Goal: Use online tool/utility: Utilize a website feature to perform a specific function

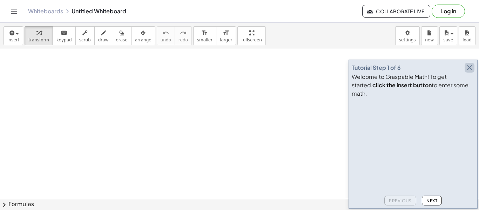
click at [469, 72] on icon "button" at bounding box center [469, 67] width 8 height 8
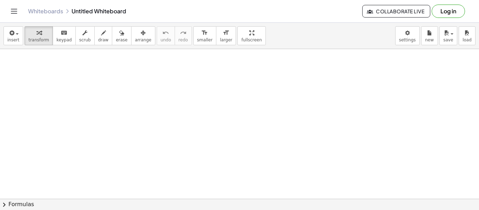
click at [12, 202] on button "chevron_right Formulas" at bounding box center [239, 204] width 479 height 11
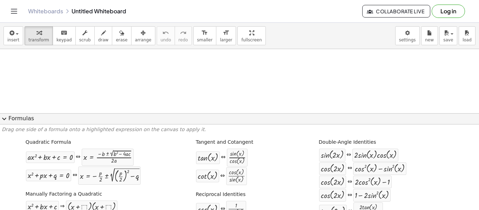
click at [6, 118] on span "expand_more" at bounding box center [4, 119] width 8 height 8
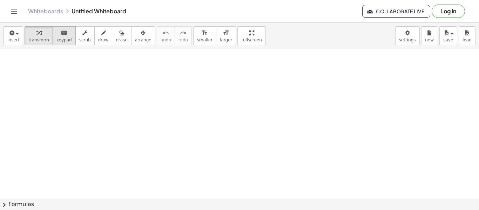
click at [58, 42] on span "keypad" at bounding box center [63, 39] width 15 height 5
click at [62, 39] on span "keypad" at bounding box center [63, 39] width 15 height 5
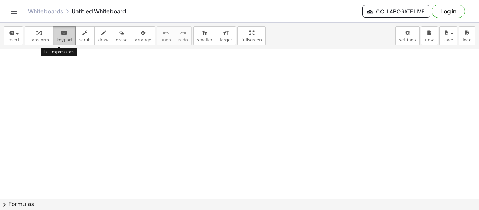
click at [61, 34] on icon "keyboard" at bounding box center [64, 33] width 7 height 8
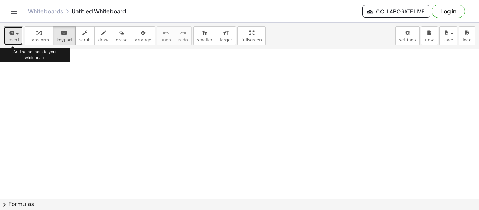
click at [15, 35] on div "button" at bounding box center [13, 32] width 12 height 8
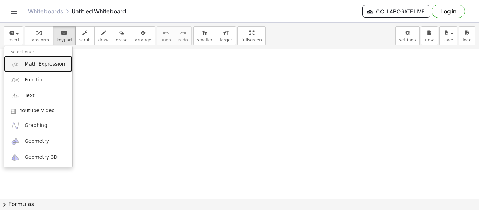
click at [57, 65] on span "Math Expression" at bounding box center [45, 64] width 40 height 7
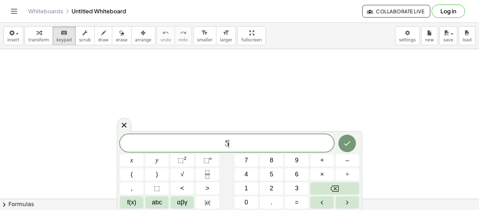
scroll to position [0, 0]
click at [351, 145] on button "Done" at bounding box center [347, 143] width 18 height 18
click at [131, 172] on span "(" at bounding box center [132, 174] width 2 height 9
click at [348, 157] on span "–" at bounding box center [347, 160] width 4 height 9
click at [350, 142] on icon "Done" at bounding box center [347, 142] width 8 height 8
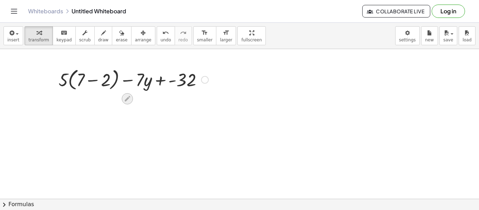
click at [127, 97] on icon at bounding box center [127, 99] width 6 height 6
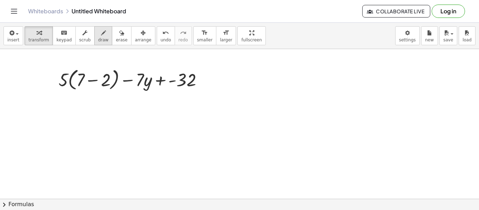
click at [98, 39] on span "draw" at bounding box center [103, 39] width 11 height 5
click at [57, 37] on span "keypad" at bounding box center [63, 39] width 15 height 5
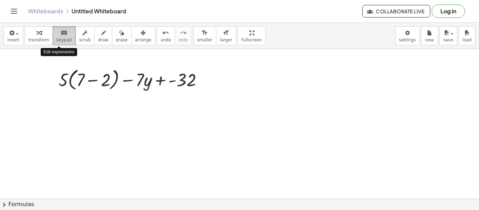
click at [61, 34] on icon "keyboard" at bounding box center [64, 33] width 7 height 8
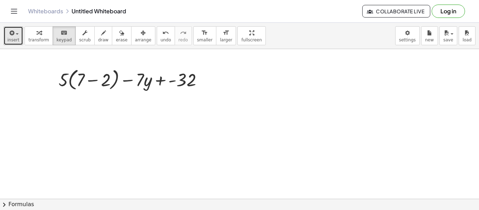
click at [13, 39] on span "insert" at bounding box center [13, 39] width 12 height 5
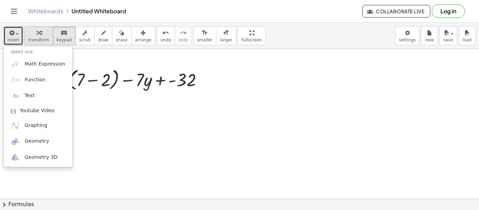
click at [38, 29] on icon "button" at bounding box center [38, 33] width 5 height 8
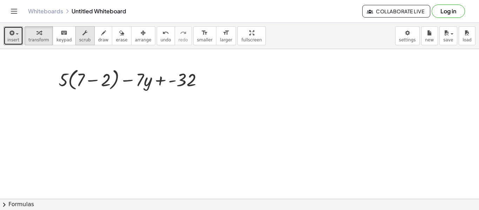
click at [75, 41] on button "scrub" at bounding box center [84, 35] width 19 height 19
click at [60, 37] on span "keypad" at bounding box center [63, 39] width 15 height 5
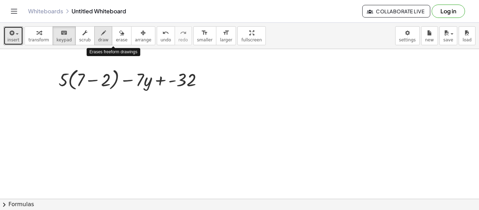
click at [104, 42] on button "draw" at bounding box center [103, 35] width 18 height 19
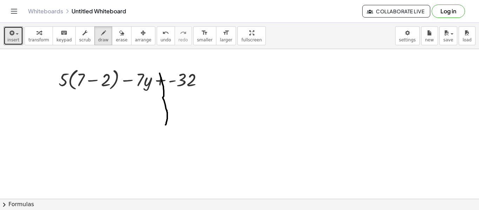
drag, startPoint x: 159, startPoint y: 73, endPoint x: 165, endPoint y: 125, distance: 51.8
click at [157, 43] on button "undo undo" at bounding box center [166, 35] width 18 height 19
drag, startPoint x: 160, startPoint y: 76, endPoint x: 159, endPoint y: 111, distance: 35.4
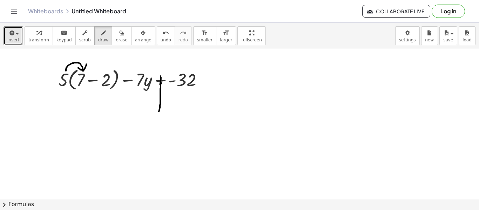
drag, startPoint x: 66, startPoint y: 71, endPoint x: 86, endPoint y: 64, distance: 21.4
drag, startPoint x: 62, startPoint y: 74, endPoint x: 110, endPoint y: 59, distance: 50.4
drag, startPoint x: 162, startPoint y: 76, endPoint x: 166, endPoint y: 136, distance: 60.1
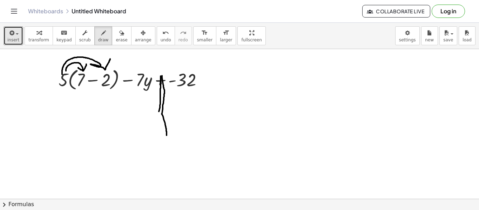
click at [162, 36] on icon "undo" at bounding box center [165, 33] width 7 height 8
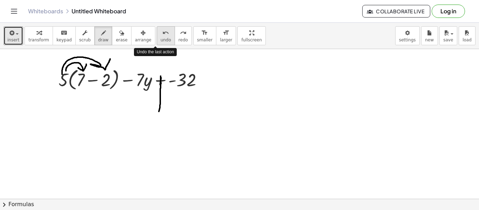
click at [162, 36] on icon "undo" at bounding box center [165, 33] width 7 height 8
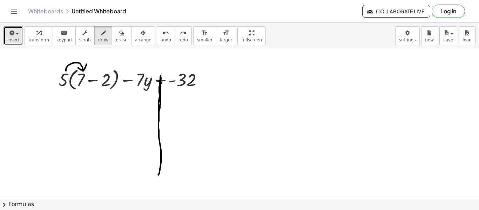
drag, startPoint x: 160, startPoint y: 76, endPoint x: 158, endPoint y: 175, distance: 99.2
drag, startPoint x: 65, startPoint y: 71, endPoint x: 108, endPoint y: 60, distance: 44.5
click at [60, 41] on span "keypad" at bounding box center [63, 39] width 15 height 5
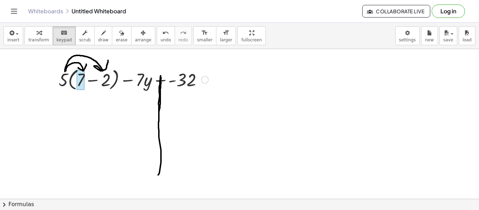
drag, startPoint x: 65, startPoint y: 81, endPoint x: 78, endPoint y: 87, distance: 14.3
click at [206, 81] on div at bounding box center [205, 80] width 8 height 8
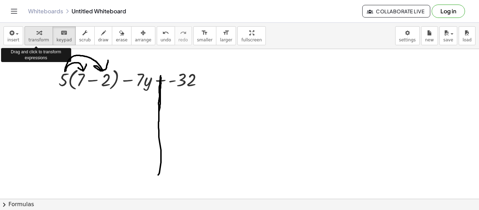
click at [36, 35] on icon "button" at bounding box center [38, 33] width 5 height 8
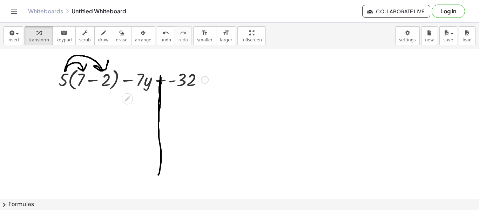
click at [68, 83] on div at bounding box center [133, 79] width 157 height 27
drag, startPoint x: 64, startPoint y: 80, endPoint x: 80, endPoint y: 78, distance: 15.5
click at [80, 78] on div at bounding box center [133, 79] width 157 height 27
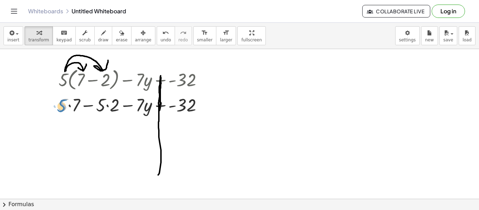
click at [62, 102] on div at bounding box center [133, 104] width 157 height 24
click at [63, 41] on span "keypad" at bounding box center [63, 39] width 15 height 5
click at [43, 37] on span "transform" at bounding box center [38, 39] width 21 height 5
click at [61, 106] on div at bounding box center [133, 104] width 157 height 24
drag, startPoint x: 139, startPoint y: 102, endPoint x: 180, endPoint y: 123, distance: 46.2
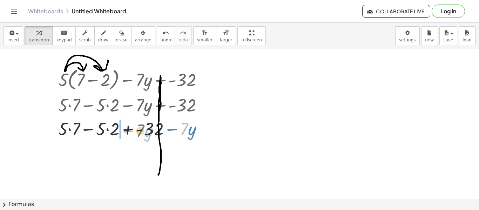
drag, startPoint x: 184, startPoint y: 128, endPoint x: 140, endPoint y: 130, distance: 43.8
click at [140, 130] on div at bounding box center [133, 128] width 157 height 24
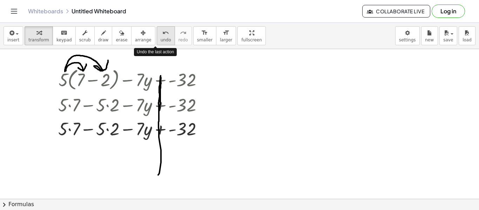
click at [160, 39] on span "undo" at bounding box center [165, 39] width 11 height 5
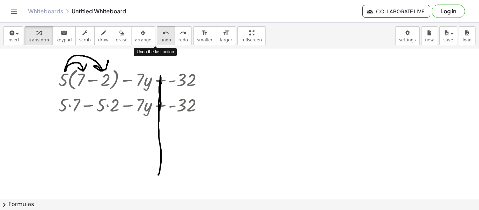
click at [160, 39] on span "undo" at bounding box center [165, 39] width 11 height 5
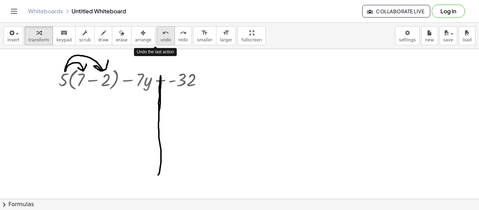
click at [160, 39] on span "undo" at bounding box center [165, 39] width 11 height 5
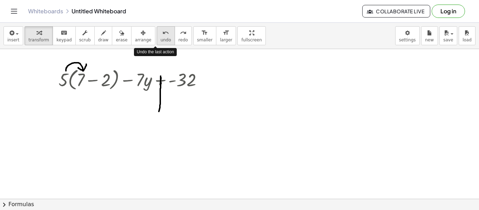
click at [160, 39] on span "undo" at bounding box center [165, 39] width 11 height 5
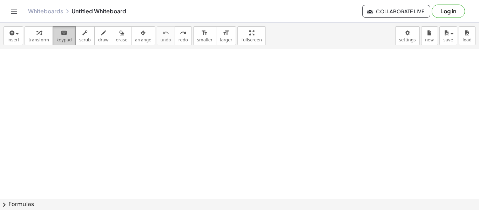
click at [56, 40] on span "keypad" at bounding box center [63, 39] width 15 height 5
click at [82, 37] on span "scrub" at bounding box center [85, 39] width 12 height 5
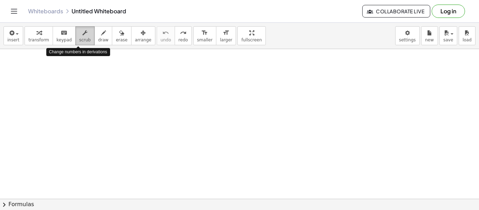
click at [82, 37] on span "scrub" at bounding box center [85, 39] width 12 height 5
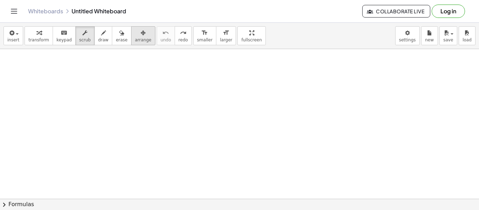
click at [138, 37] on span "arrange" at bounding box center [143, 39] width 16 height 5
click at [119, 37] on icon "button" at bounding box center [121, 33] width 5 height 8
click at [100, 37] on span "draw" at bounding box center [103, 39] width 11 height 5
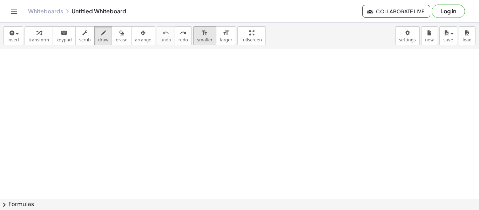
click at [198, 43] on button "format_size smaller" at bounding box center [204, 35] width 23 height 19
click at [220, 40] on span "larger" at bounding box center [226, 39] width 12 height 5
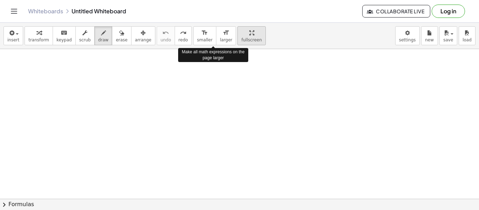
click at [234, 82] on div "insert select one: Math Expression Function Text Youtube Video Graphing Geometr…" at bounding box center [239, 116] width 479 height 187
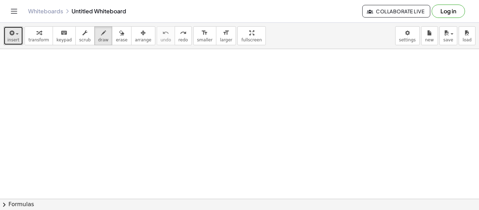
click at [14, 30] on icon "button" at bounding box center [11, 33] width 6 height 8
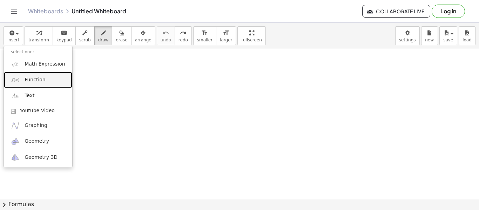
click at [37, 76] on span "Function" at bounding box center [35, 79] width 21 height 7
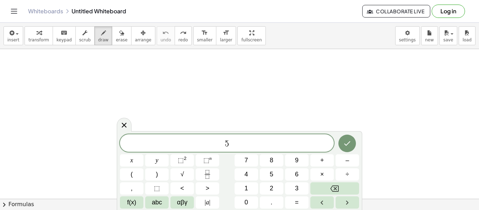
scroll to position [1, 0]
click at [338, 140] on button "Done" at bounding box center [347, 143] width 18 height 18
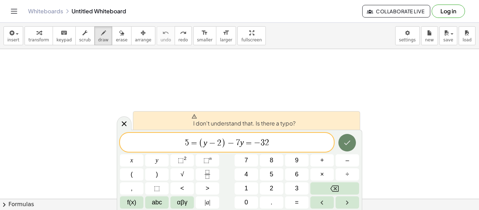
click at [342, 141] on button "Done" at bounding box center [347, 143] width 18 height 18
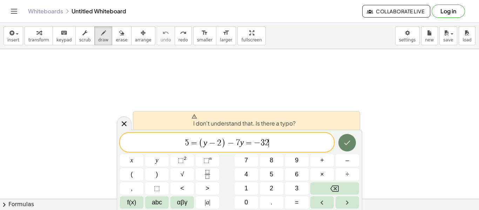
click at [342, 141] on button "Done" at bounding box center [347, 143] width 18 height 18
click at [346, 144] on icon "Done" at bounding box center [347, 142] width 6 height 5
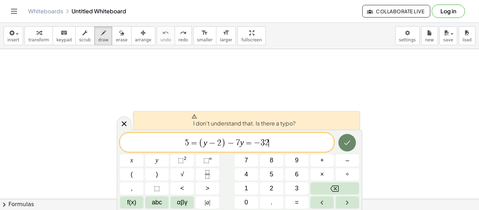
click at [346, 144] on icon "Done" at bounding box center [347, 142] width 6 height 5
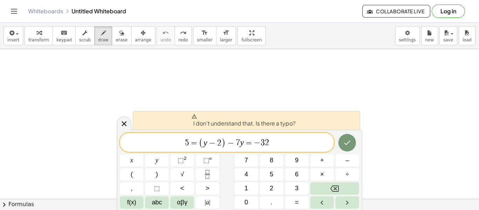
click at [198, 145] on span "=" at bounding box center [194, 143] width 10 height 8
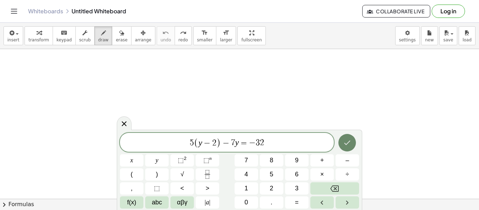
click at [348, 139] on icon "Done" at bounding box center [347, 142] width 8 height 8
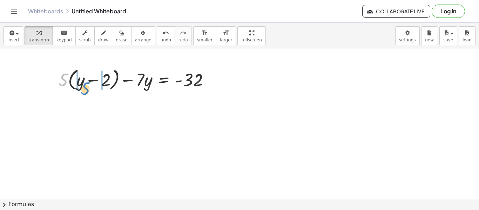
drag, startPoint x: 61, startPoint y: 83, endPoint x: 81, endPoint y: 91, distance: 20.9
click at [81, 91] on div at bounding box center [136, 79] width 163 height 27
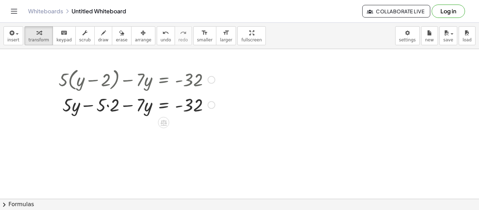
click at [105, 108] on div at bounding box center [136, 104] width 163 height 24
click at [78, 107] on div at bounding box center [136, 104] width 163 height 24
click at [166, 123] on icon at bounding box center [163, 123] width 6 height 6
click at [135, 120] on span "+" at bounding box center [135, 123] width 4 height 10
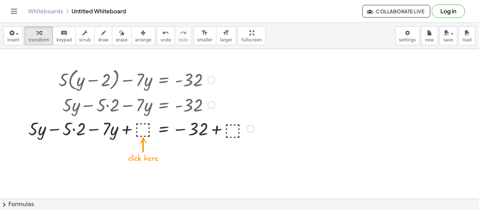
click at [143, 129] on div at bounding box center [141, 128] width 233 height 24
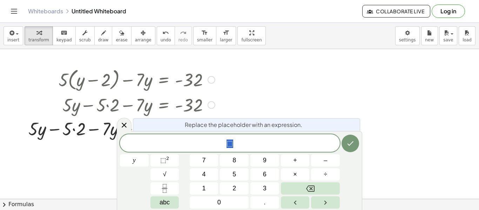
scroll to position [1, 0]
click at [125, 127] on icon at bounding box center [124, 125] width 8 height 8
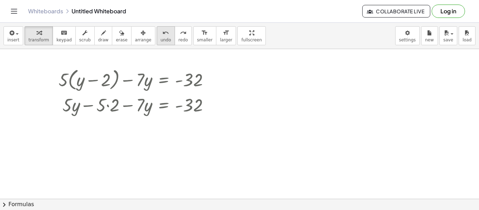
click at [160, 41] on span "undo" at bounding box center [165, 39] width 11 height 5
click at [163, 123] on icon at bounding box center [163, 123] width 6 height 6
click at [137, 122] on span "+" at bounding box center [135, 123] width 4 height 10
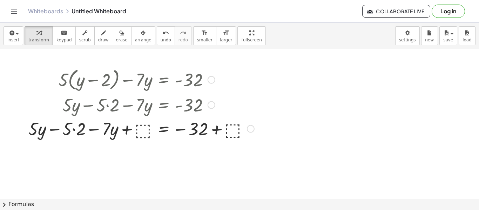
click at [143, 133] on div at bounding box center [141, 128] width 233 height 24
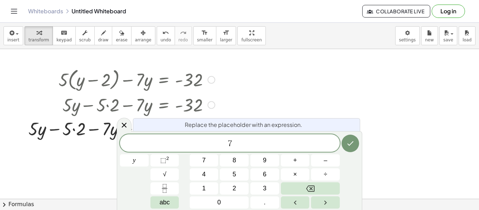
scroll to position [2, 0]
click at [347, 145] on icon "Done" at bounding box center [350, 143] width 8 height 8
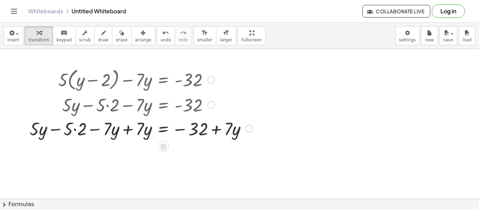
click at [242, 133] on div at bounding box center [141, 128] width 230 height 24
click at [238, 132] on div at bounding box center [141, 128] width 230 height 24
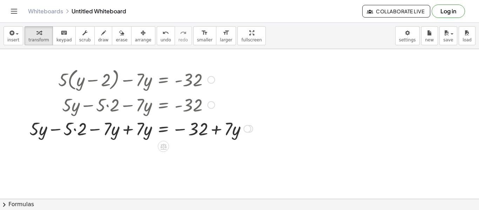
click at [238, 132] on div at bounding box center [141, 128] width 230 height 24
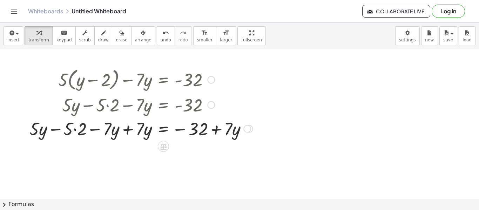
click at [238, 132] on div at bounding box center [141, 128] width 230 height 24
click at [165, 146] on icon at bounding box center [163, 147] width 6 height 6
click at [138, 144] on div "+" at bounding box center [135, 146] width 11 height 11
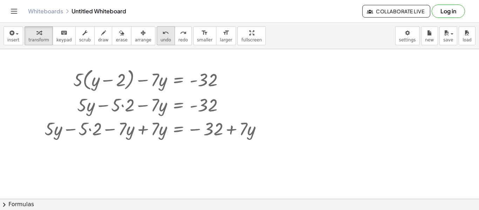
click at [161, 37] on button "undo undo" at bounding box center [166, 35] width 18 height 19
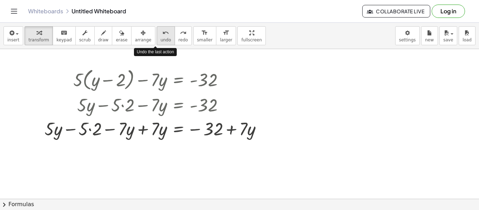
click at [161, 37] on button "undo undo" at bounding box center [166, 35] width 18 height 19
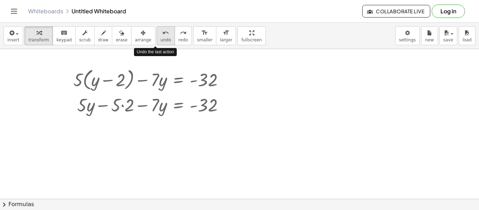
click at [161, 37] on button "undo undo" at bounding box center [166, 35] width 18 height 19
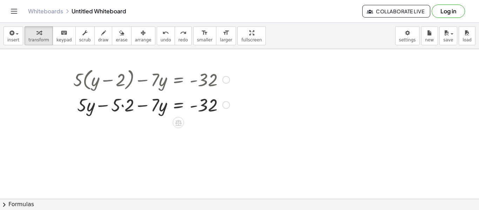
click at [177, 123] on icon at bounding box center [178, 123] width 6 height 6
click at [148, 123] on span "+" at bounding box center [150, 123] width 4 height 10
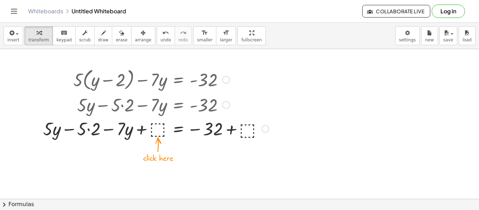
click at [153, 134] on div at bounding box center [156, 128] width 233 height 24
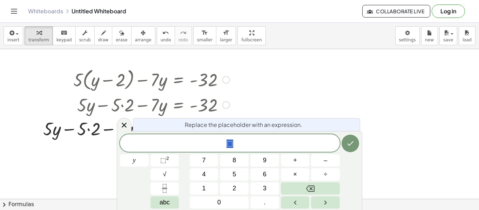
scroll to position [3, 0]
click at [354, 146] on icon "Done" at bounding box center [350, 143] width 8 height 8
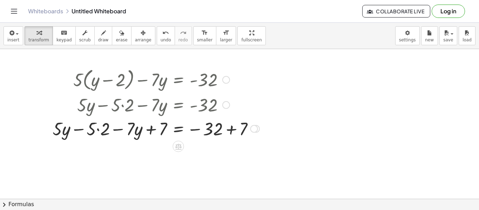
click at [240, 129] on div at bounding box center [156, 128] width 214 height 24
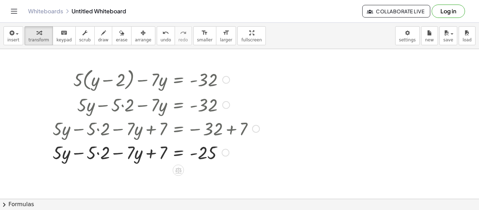
click at [159, 154] on div at bounding box center [156, 152] width 214 height 24
click at [102, 157] on div at bounding box center [156, 152] width 214 height 24
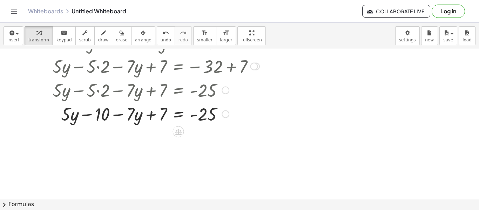
scroll to position [67, 0]
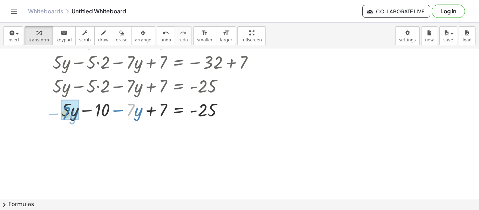
drag, startPoint x: 134, startPoint y: 114, endPoint x: 69, endPoint y: 118, distance: 64.6
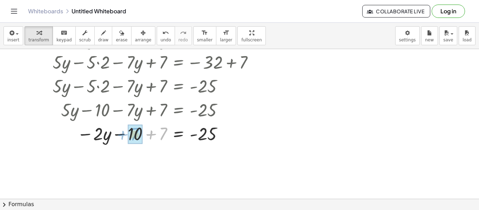
drag, startPoint x: 143, startPoint y: 137, endPoint x: 114, endPoint y: 137, distance: 28.7
click at [114, 137] on div at bounding box center [156, 133] width 214 height 24
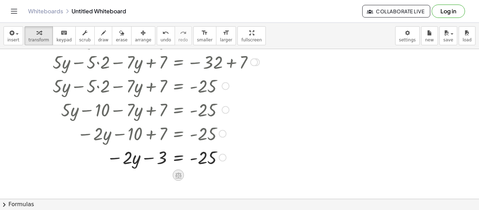
click at [176, 175] on icon at bounding box center [178, 175] width 6 height 6
click at [150, 174] on span "+" at bounding box center [150, 175] width 4 height 10
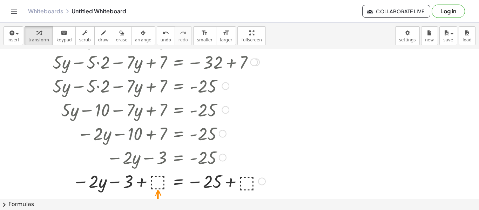
click at [158, 181] on div at bounding box center [159, 181] width 220 height 24
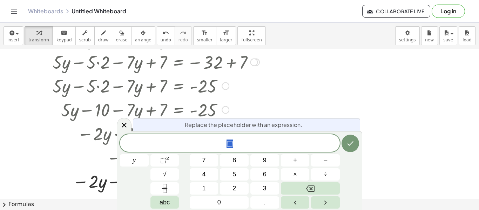
scroll to position [4, 0]
click at [353, 144] on icon "Done" at bounding box center [350, 143] width 8 height 8
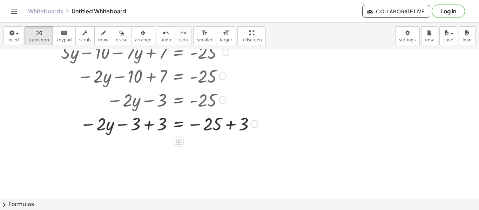
scroll to position [124, 0]
drag, startPoint x: 139, startPoint y: 129, endPoint x: 163, endPoint y: 126, distance: 23.7
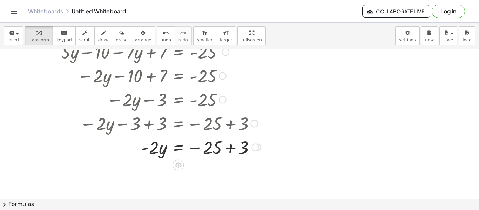
click at [235, 122] on div at bounding box center [156, 123] width 215 height 24
click at [229, 155] on div at bounding box center [156, 147] width 215 height 24
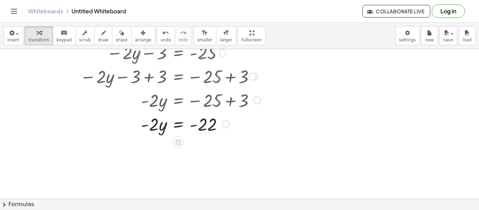
scroll to position [173, 0]
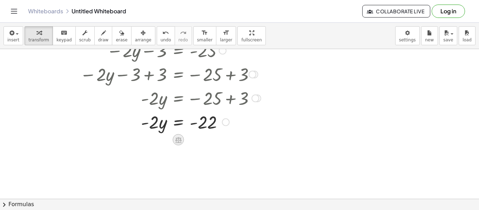
click at [177, 137] on icon at bounding box center [178, 140] width 6 height 6
click at [192, 139] on span "÷" at bounding box center [192, 140] width 4 height 10
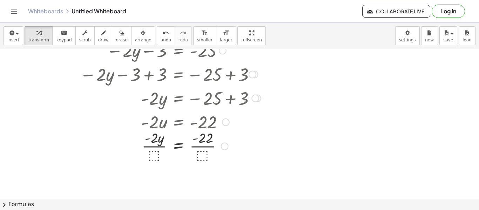
click at [156, 128] on div at bounding box center [156, 122] width 217 height 24
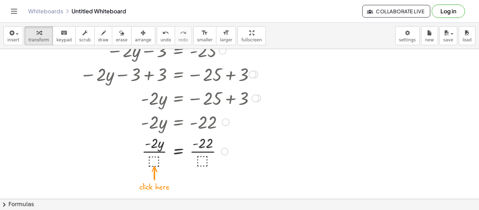
click at [155, 157] on div at bounding box center [156, 150] width 215 height 35
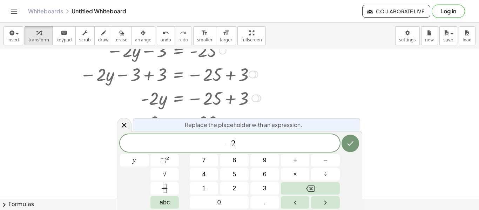
scroll to position [5, 0]
click at [352, 145] on icon "Done" at bounding box center [350, 143] width 8 height 8
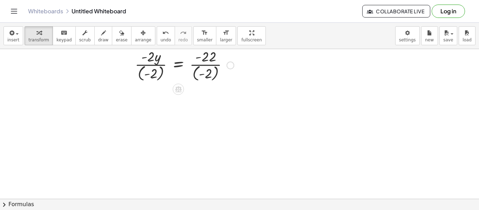
scroll to position [261, 0]
click at [159, 64] on div at bounding box center [156, 64] width 215 height 36
click at [206, 65] on div at bounding box center [156, 64] width 215 height 36
click at [207, 70] on div at bounding box center [156, 64] width 215 height 36
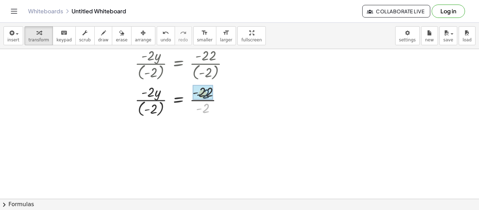
drag, startPoint x: 204, startPoint y: 109, endPoint x: 204, endPoint y: 92, distance: 16.8
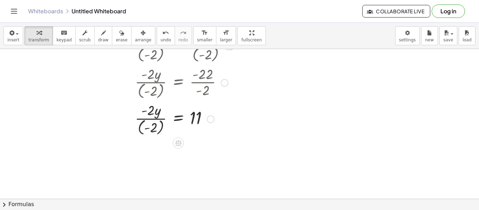
scroll to position [280, 0]
drag, startPoint x: 155, startPoint y: 128, endPoint x: 155, endPoint y: 115, distance: 13.3
click at [155, 115] on div at bounding box center [156, 117] width 215 height 36
click at [155, 112] on div at bounding box center [156, 117] width 215 height 36
drag, startPoint x: 155, startPoint y: 112, endPoint x: 152, endPoint y: 128, distance: 15.5
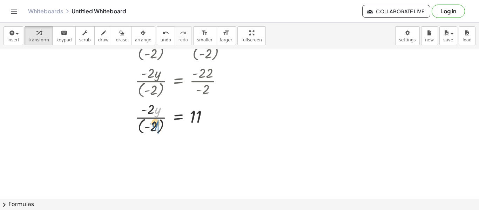
click at [152, 128] on div at bounding box center [156, 117] width 215 height 36
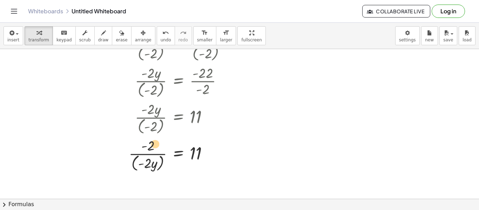
drag, startPoint x: 155, startPoint y: 167, endPoint x: 156, endPoint y: 144, distance: 22.8
click at [156, 144] on div at bounding box center [156, 154] width 215 height 37
drag, startPoint x: 153, startPoint y: 163, endPoint x: 166, endPoint y: 157, distance: 14.4
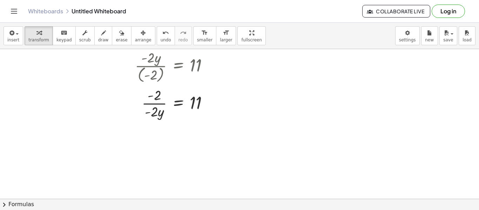
scroll to position [332, 0]
click at [159, 111] on div at bounding box center [156, 101] width 215 height 35
drag, startPoint x: 158, startPoint y: 111, endPoint x: 165, endPoint y: 87, distance: 25.4
click at [165, 87] on div at bounding box center [156, 101] width 215 height 35
click at [162, 32] on icon "undo" at bounding box center [165, 33] width 7 height 8
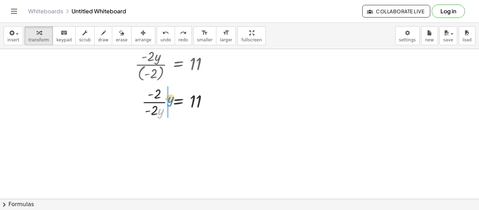
drag, startPoint x: 161, startPoint y: 115, endPoint x: 170, endPoint y: 103, distance: 15.0
click at [170, 103] on div at bounding box center [150, 101] width 228 height 35
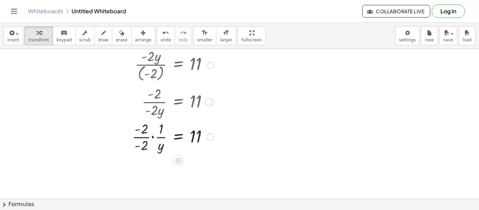
click at [152, 137] on div at bounding box center [156, 136] width 215 height 35
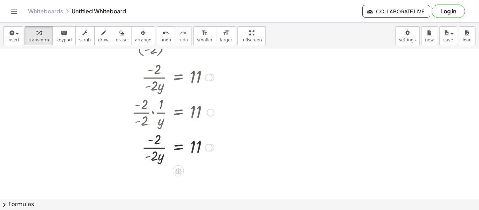
scroll to position [370, 0]
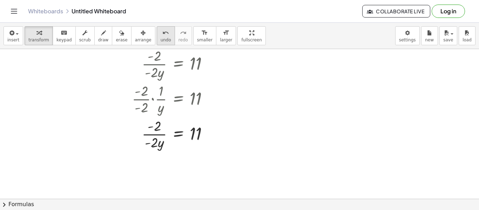
click at [160, 38] on span "undo" at bounding box center [165, 39] width 11 height 5
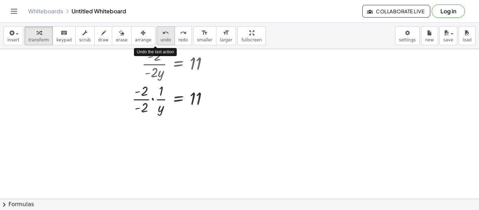
click at [160, 38] on span "undo" at bounding box center [165, 39] width 11 height 5
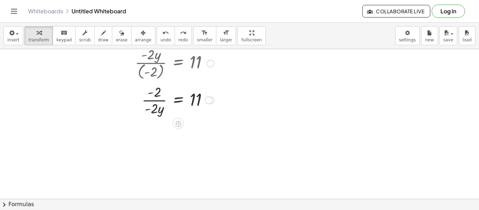
scroll to position [332, 0]
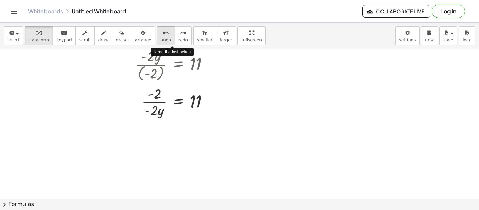
click at [162, 33] on icon "undo" at bounding box center [165, 33] width 7 height 8
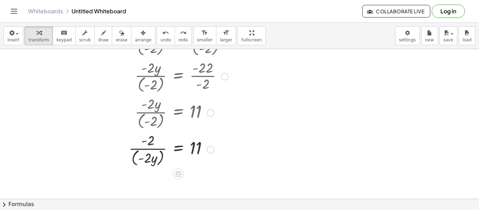
scroll to position [282, 0]
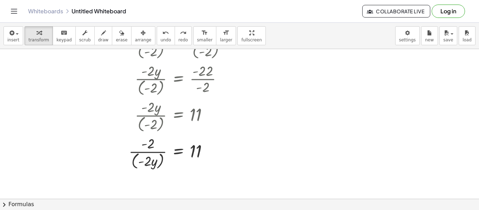
click at [159, 45] on div "insert select one: Math Expression Function Text Youtube Video Graphing Geometr…" at bounding box center [239, 36] width 479 height 26
drag, startPoint x: 154, startPoint y: 163, endPoint x: 163, endPoint y: 144, distance: 21.5
click at [163, 144] on div at bounding box center [150, 151] width 228 height 37
drag, startPoint x: 152, startPoint y: 163, endPoint x: 158, endPoint y: 142, distance: 21.5
click at [158, 142] on div at bounding box center [150, 151] width 228 height 37
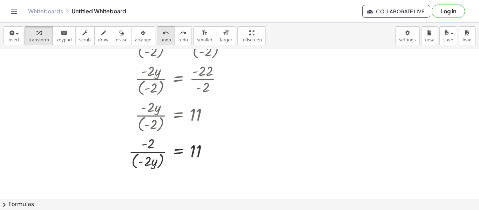
click at [159, 44] on button "undo undo" at bounding box center [166, 35] width 18 height 19
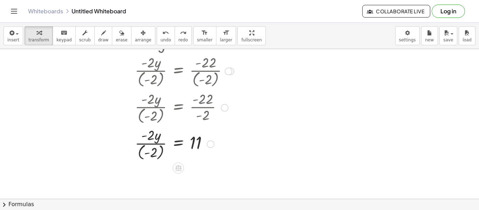
scroll to position [253, 0]
click at [149, 137] on div at bounding box center [159, 143] width 209 height 36
click at [153, 147] on div at bounding box center [159, 143] width 209 height 36
click at [153, 153] on div at bounding box center [159, 143] width 209 height 36
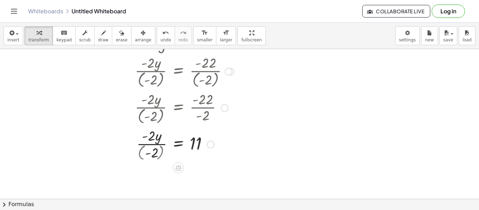
click at [153, 153] on div at bounding box center [156, 143] width 215 height 35
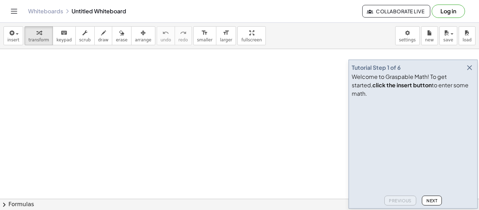
click at [470, 72] on icon "button" at bounding box center [469, 67] width 8 height 8
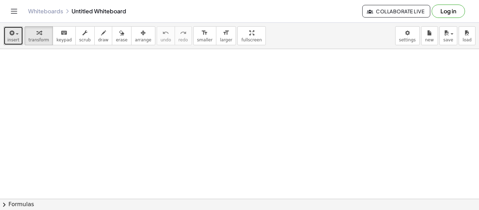
click at [13, 41] on span "insert" at bounding box center [13, 39] width 12 height 5
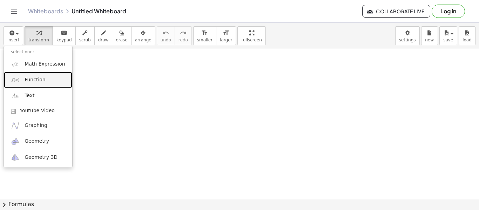
click at [35, 82] on span "Function" at bounding box center [35, 79] width 21 height 7
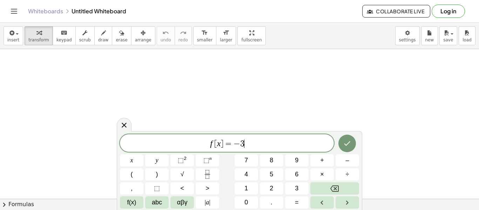
scroll to position [1, 0]
click at [342, 161] on button "–" at bounding box center [346, 160] width 23 height 12
click at [302, 187] on button "3" at bounding box center [296, 188] width 23 height 12
click at [342, 163] on button "–" at bounding box center [346, 160] width 23 height 12
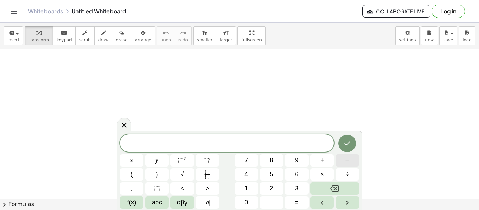
click at [342, 163] on button "–" at bounding box center [346, 160] width 23 height 12
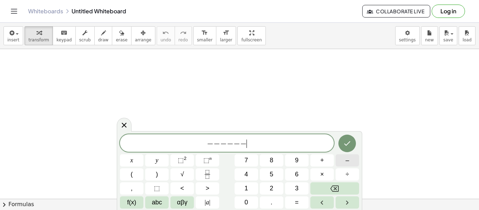
click at [342, 163] on button "–" at bounding box center [346, 160] width 23 height 12
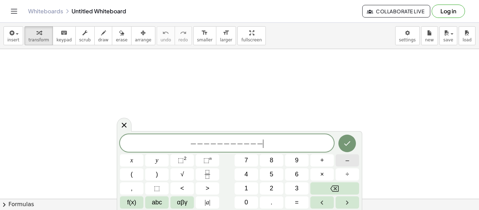
click at [342, 163] on button "–" at bounding box center [346, 160] width 23 height 12
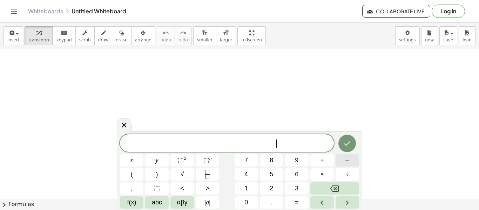
click at [342, 163] on button "–" at bounding box center [346, 160] width 23 height 12
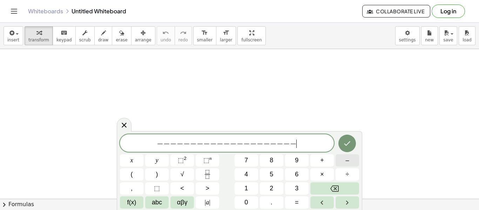
click at [342, 163] on button "–" at bounding box center [346, 160] width 23 height 12
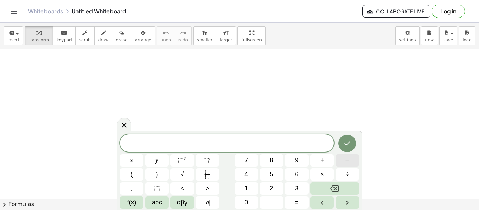
click at [342, 163] on button "–" at bounding box center [346, 160] width 23 height 12
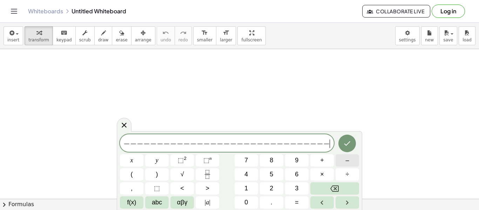
click at [342, 163] on button "–" at bounding box center [346, 160] width 23 height 12
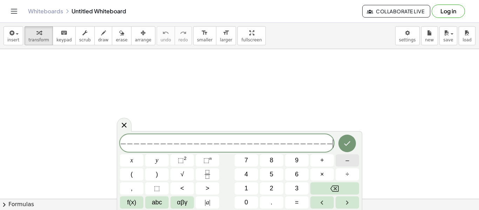
click at [342, 163] on button "–" at bounding box center [346, 160] width 23 height 12
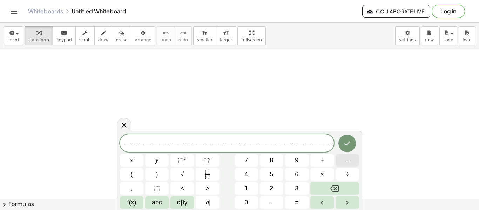
click at [342, 163] on button "–" at bounding box center [346, 160] width 23 height 12
click at [120, 125] on icon at bounding box center [124, 125] width 8 height 8
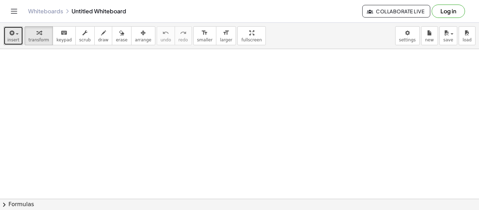
click at [12, 29] on icon "button" at bounding box center [11, 33] width 6 height 8
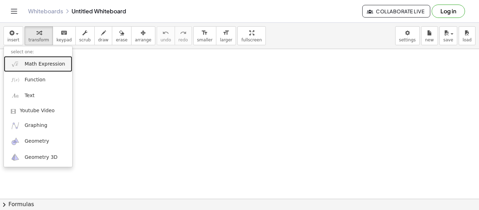
click at [47, 62] on span "Math Expression" at bounding box center [45, 64] width 40 height 7
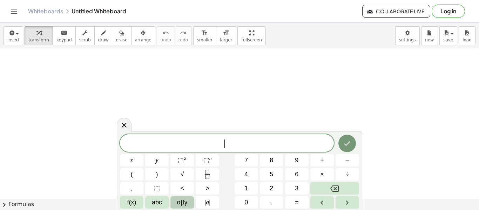
click at [184, 203] on span "αβγ" at bounding box center [182, 202] width 11 height 9
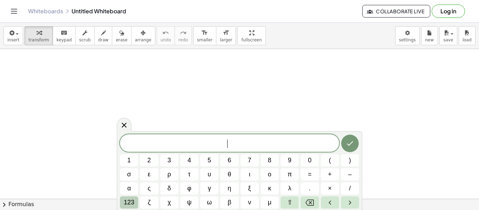
click at [132, 201] on span "123" at bounding box center [129, 202] width 11 height 9
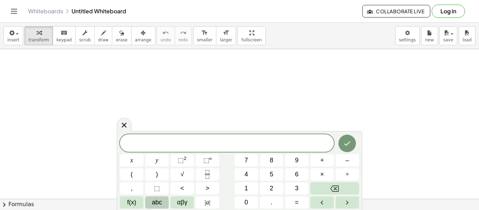
click at [156, 202] on span "abc" at bounding box center [157, 202] width 10 height 9
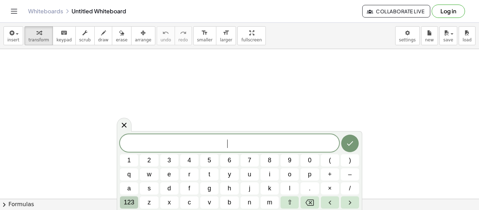
click at [131, 203] on span "123" at bounding box center [129, 202] width 11 height 9
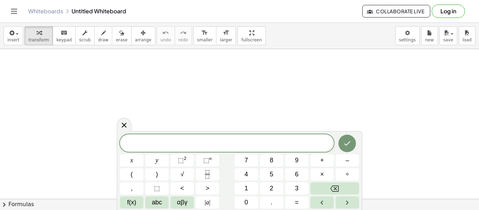
click at [131, 203] on span "f(x)" at bounding box center [131, 202] width 9 height 9
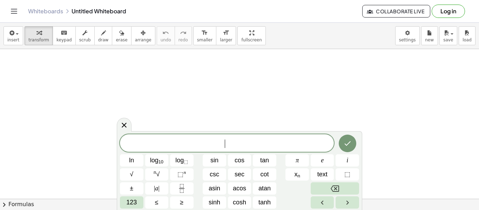
click at [131, 203] on span "123" at bounding box center [131, 202] width 11 height 9
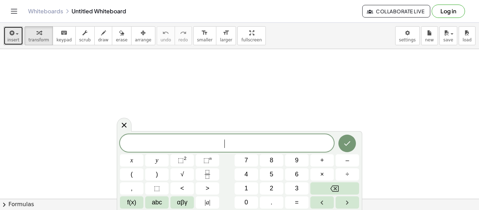
click at [6, 34] on button "insert" at bounding box center [14, 35] width 20 height 19
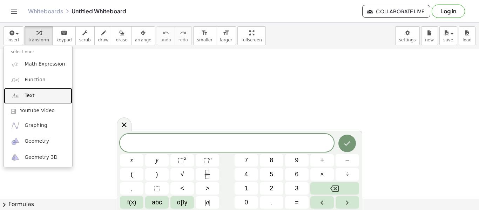
click at [39, 94] on link "Text" at bounding box center [38, 96] width 68 height 16
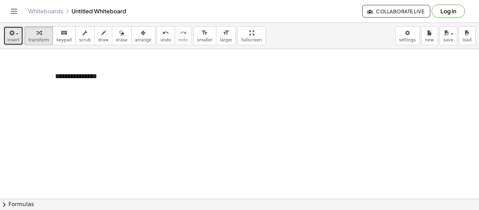
click at [5, 29] on button "insert" at bounding box center [14, 35] width 20 height 19
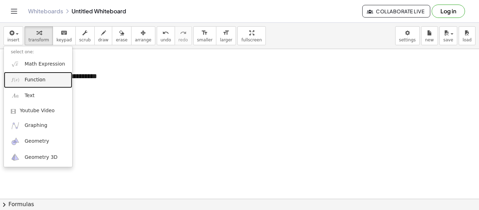
click at [31, 81] on span "Function" at bounding box center [35, 79] width 21 height 7
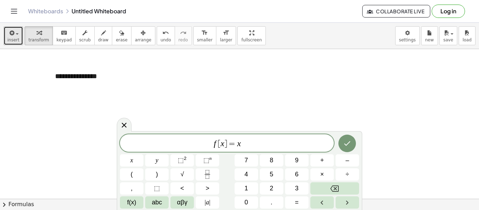
click at [20, 39] on button "insert" at bounding box center [14, 35] width 20 height 19
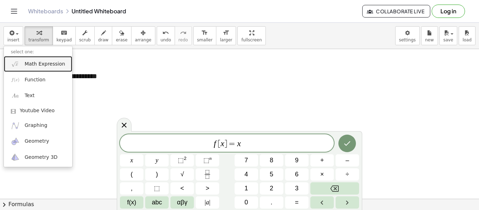
click at [42, 64] on span "Math Expression" at bounding box center [45, 64] width 40 height 7
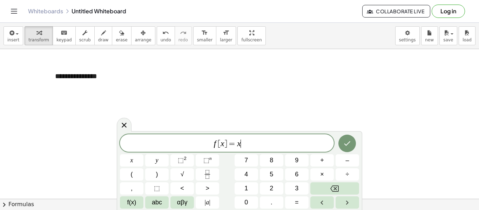
scroll to position [6, 0]
click at [20, 35] on button "insert" at bounding box center [14, 35] width 20 height 19
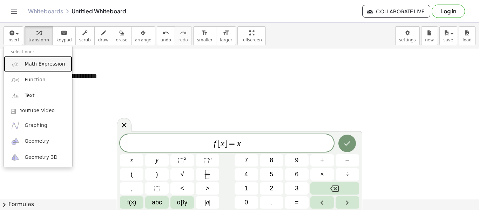
click at [40, 68] on link "Math Expression" at bounding box center [38, 64] width 68 height 16
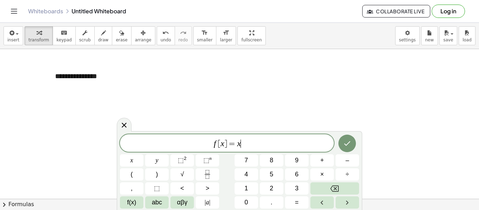
scroll to position [6, 0]
click at [132, 65] on button "-" at bounding box center [133, 63] width 11 height 12
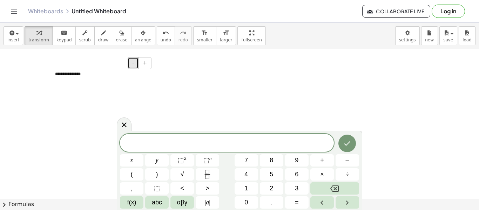
click at [132, 65] on button "-" at bounding box center [133, 63] width 11 height 12
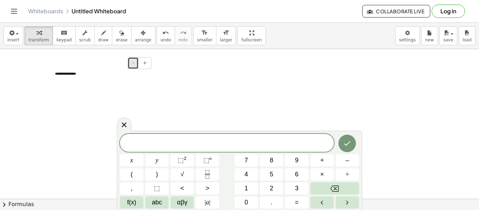
click at [132, 65] on button "-" at bounding box center [133, 63] width 11 height 12
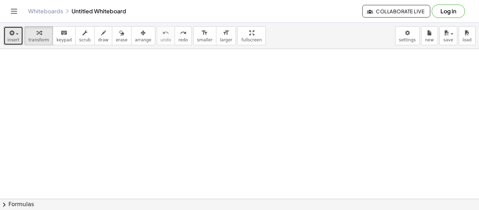
click at [13, 31] on icon "button" at bounding box center [11, 33] width 6 height 8
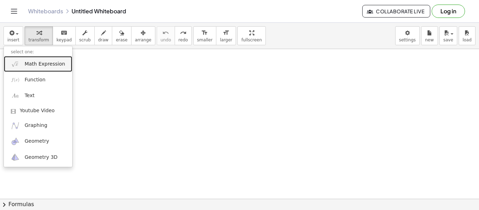
click at [41, 66] on span "Math Expression" at bounding box center [45, 64] width 40 height 7
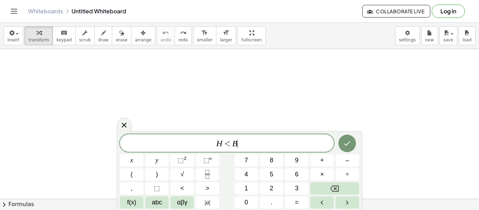
scroll to position [8, 0]
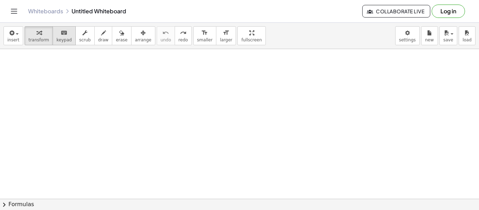
click at [57, 41] on span "keypad" at bounding box center [63, 39] width 15 height 5
click at [14, 35] on icon "button" at bounding box center [11, 33] width 6 height 8
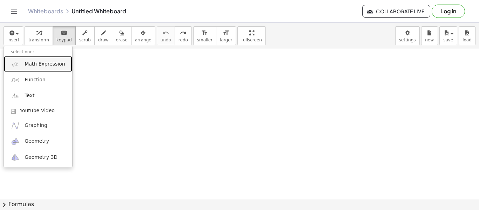
click at [45, 58] on link "Math Expression" at bounding box center [38, 64] width 68 height 16
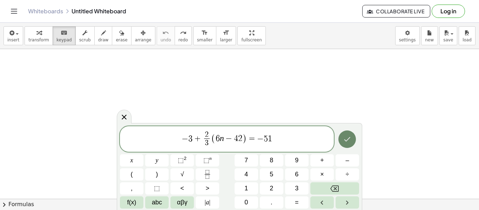
click at [350, 138] on icon "Done" at bounding box center [347, 139] width 8 height 8
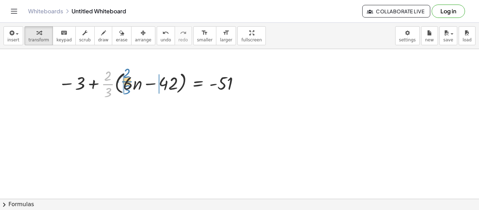
drag, startPoint x: 111, startPoint y: 85, endPoint x: 131, endPoint y: 82, distance: 20.2
click at [131, 82] on div at bounding box center [150, 83] width 191 height 35
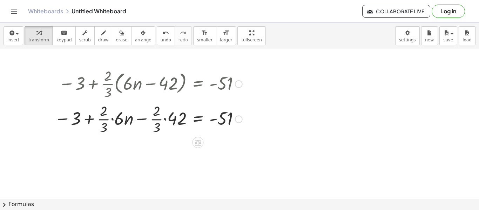
click at [118, 124] on div at bounding box center [148, 118] width 195 height 35
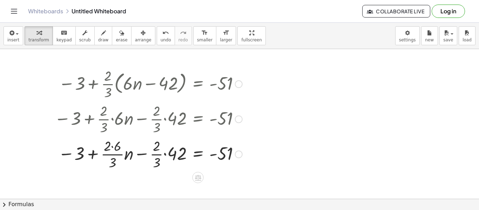
click at [179, 152] on div at bounding box center [148, 153] width 195 height 35
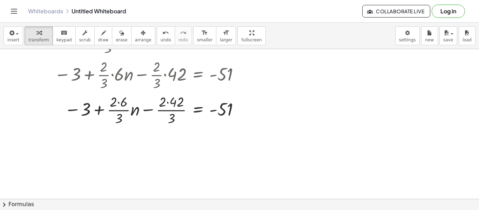
scroll to position [46, 0]
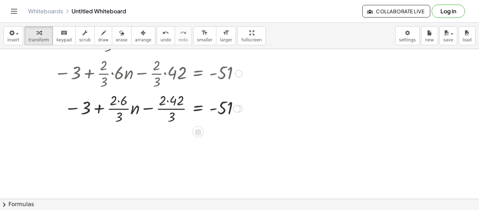
click at [167, 104] on div at bounding box center [148, 107] width 195 height 35
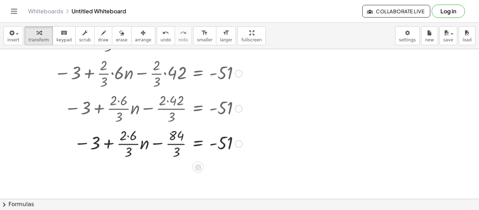
click at [129, 137] on div at bounding box center [148, 142] width 195 height 35
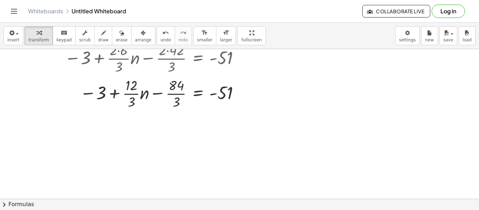
scroll to position [96, 0]
click at [129, 89] on div at bounding box center [148, 92] width 195 height 35
click at [177, 88] on div at bounding box center [148, 92] width 195 height 35
click at [176, 103] on div at bounding box center [148, 92] width 195 height 35
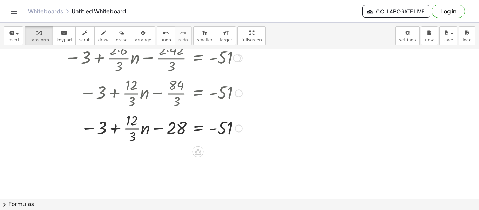
click at [132, 132] on div at bounding box center [148, 127] width 195 height 35
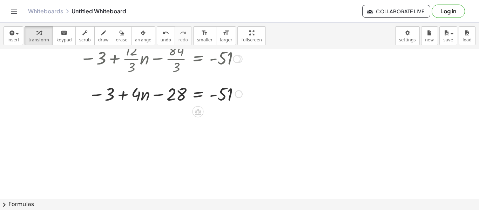
scroll to position [131, 0]
drag, startPoint x: 109, startPoint y: 92, endPoint x: 175, endPoint y: 92, distance: 65.9
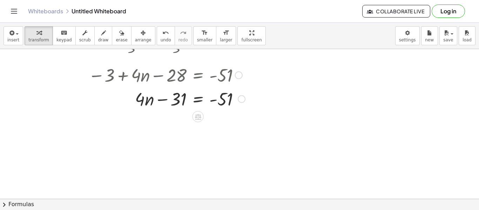
scroll to position [150, 0]
click at [198, 112] on div at bounding box center [197, 116] width 11 height 11
click at [170, 117] on span "+" at bounding box center [170, 116] width 4 height 10
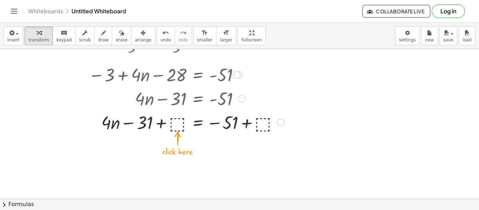
click at [179, 127] on div at bounding box center [169, 122] width 237 height 24
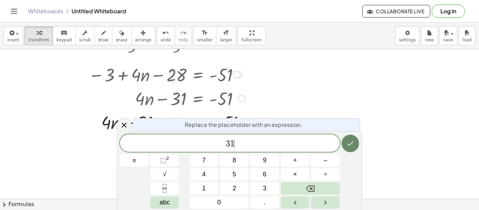
click at [351, 144] on icon "Done" at bounding box center [350, 143] width 8 height 8
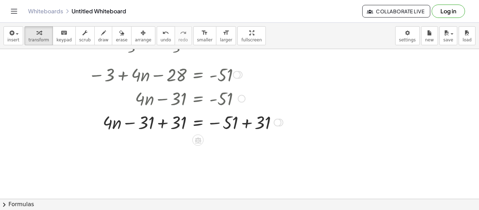
click at [176, 126] on div at bounding box center [168, 122] width 235 height 24
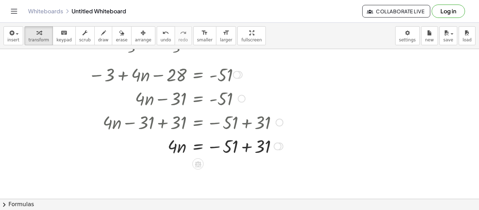
click at [247, 148] on div at bounding box center [168, 146] width 235 height 24
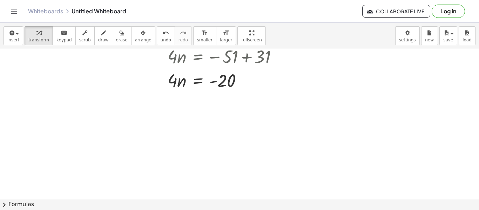
scroll to position [240, 0]
click at [196, 98] on icon at bounding box center [198, 98] width 6 height 6
click at [208, 98] on div "÷" at bounding box center [211, 97] width 11 height 11
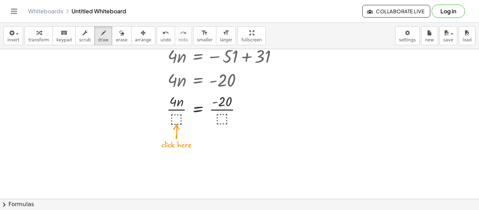
click at [173, 114] on div at bounding box center [239, 33] width 479 height 449
click at [69, 36] on button "keyboard keypad" at bounding box center [64, 35] width 23 height 19
click at [177, 121] on div at bounding box center [168, 108] width 235 height 35
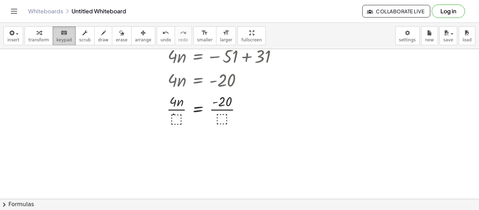
click at [53, 37] on button "keyboard keypad" at bounding box center [64, 35] width 23 height 19
click at [172, 117] on div at bounding box center [168, 108] width 235 height 35
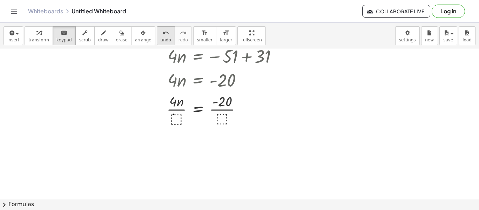
click at [160, 34] on div "undo" at bounding box center [165, 32] width 11 height 8
click at [177, 116] on div at bounding box center [168, 108] width 235 height 35
click at [225, 117] on div at bounding box center [168, 108] width 235 height 35
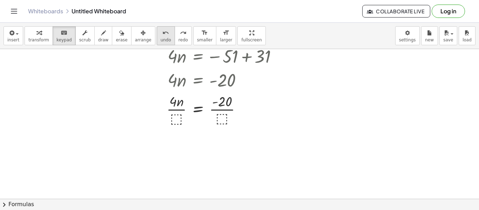
click at [160, 41] on span "undo" at bounding box center [165, 39] width 11 height 5
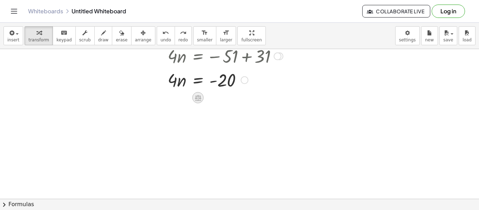
click at [199, 95] on icon at bounding box center [198, 98] width 6 height 6
click at [214, 98] on div "÷" at bounding box center [211, 97] width 11 height 11
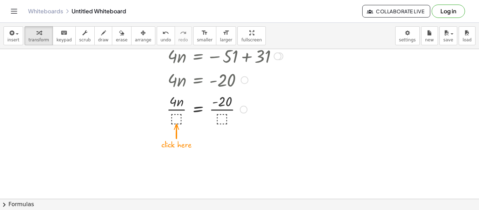
click at [176, 115] on div at bounding box center [168, 108] width 235 height 35
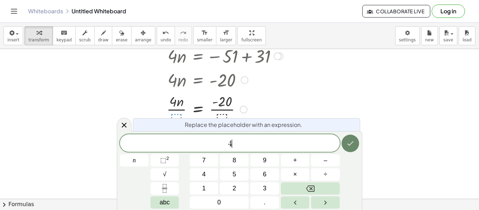
click at [346, 141] on icon "Done" at bounding box center [350, 143] width 8 height 8
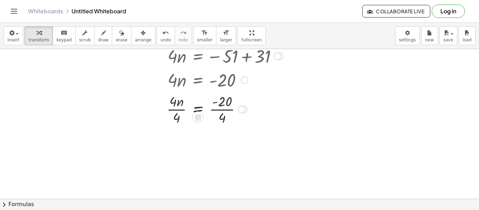
click at [175, 117] on div at bounding box center [168, 108] width 235 height 35
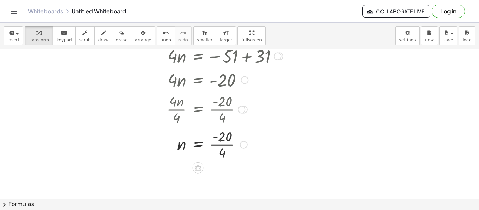
click at [222, 151] on div at bounding box center [168, 143] width 235 height 35
